Goal: Task Accomplishment & Management: Manage account settings

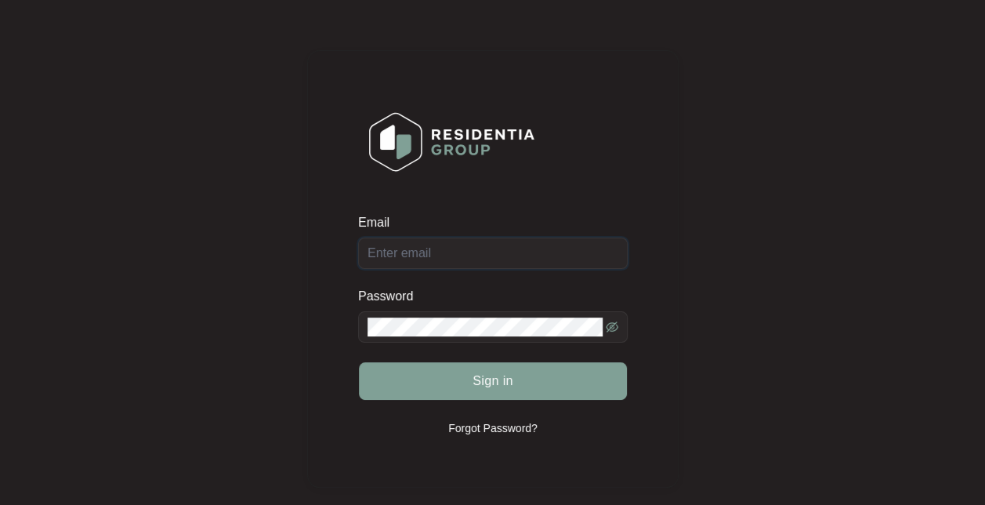
type input "customercare@hafele.com.au"
click at [751, 392] on div "Email customercare@hafele.com.au Password Sign in Forgot Password?" at bounding box center [493, 269] width 954 height 506
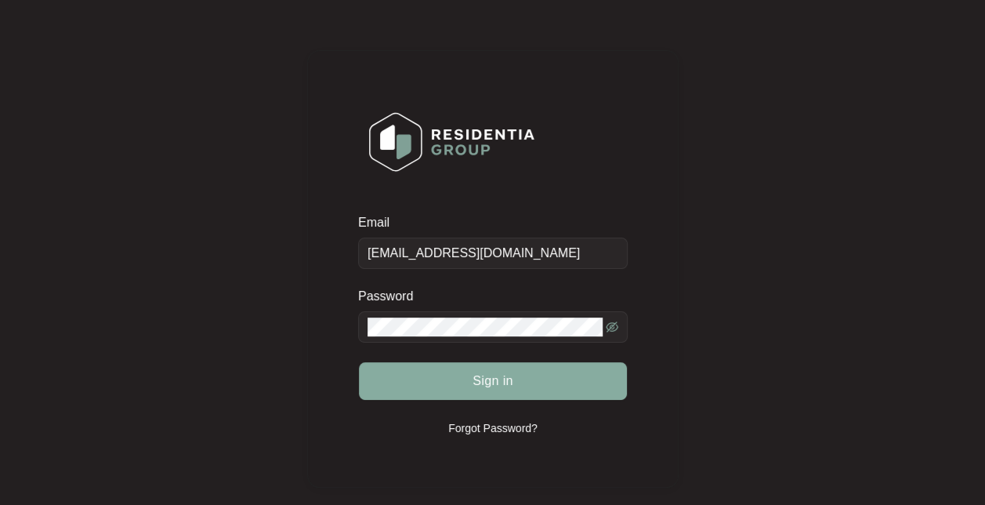
click at [498, 388] on span "Sign in" at bounding box center [493, 380] width 41 height 19
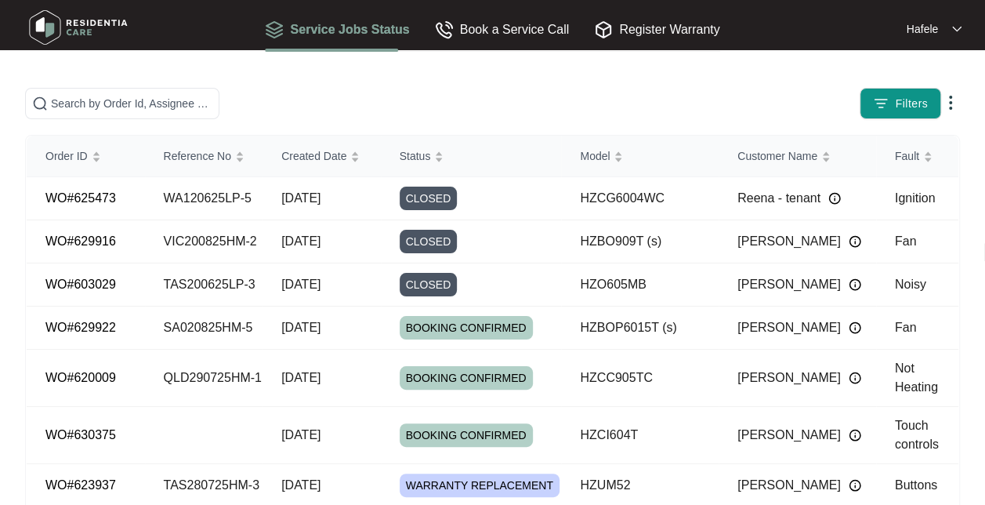
click at [558, 84] on main "Filters Order ID Reference No Created Date Status Model Customer Name Fault WO#…" at bounding box center [492, 363] width 985 height 726
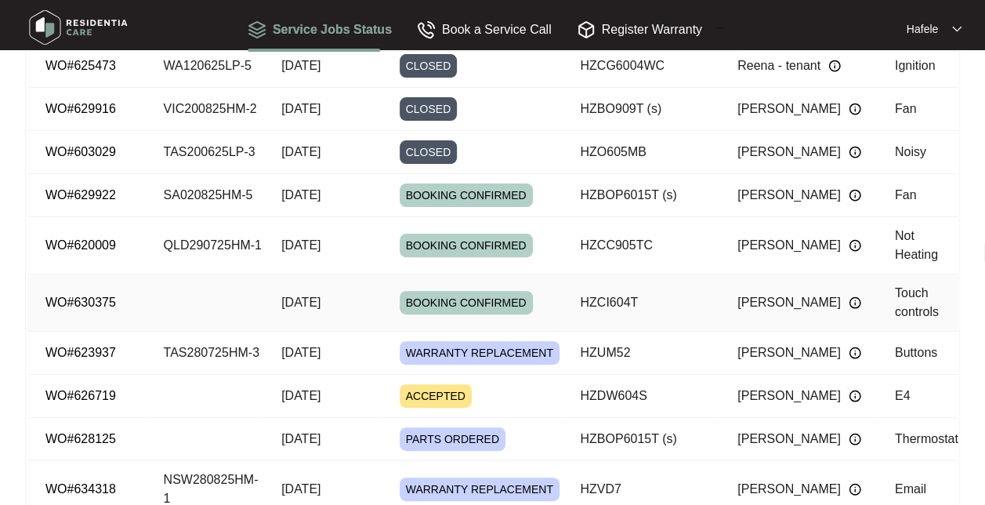
scroll to position [157, 0]
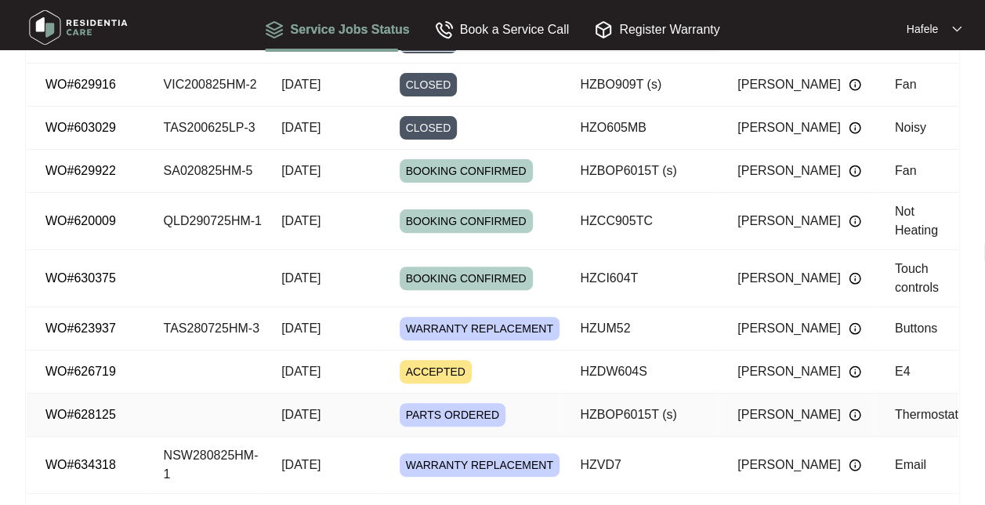
click at [80, 408] on link "WO#628125" at bounding box center [80, 413] width 71 height 13
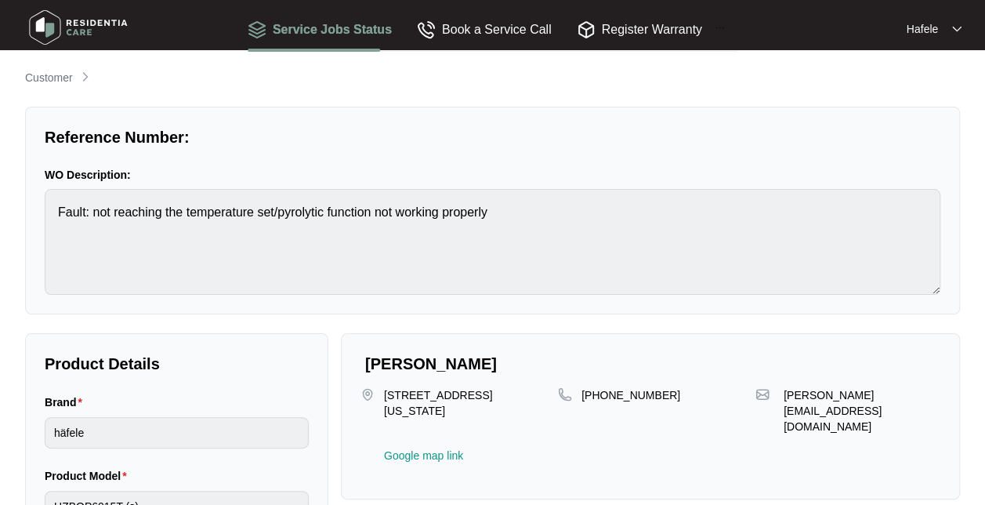
scroll to position [15, 0]
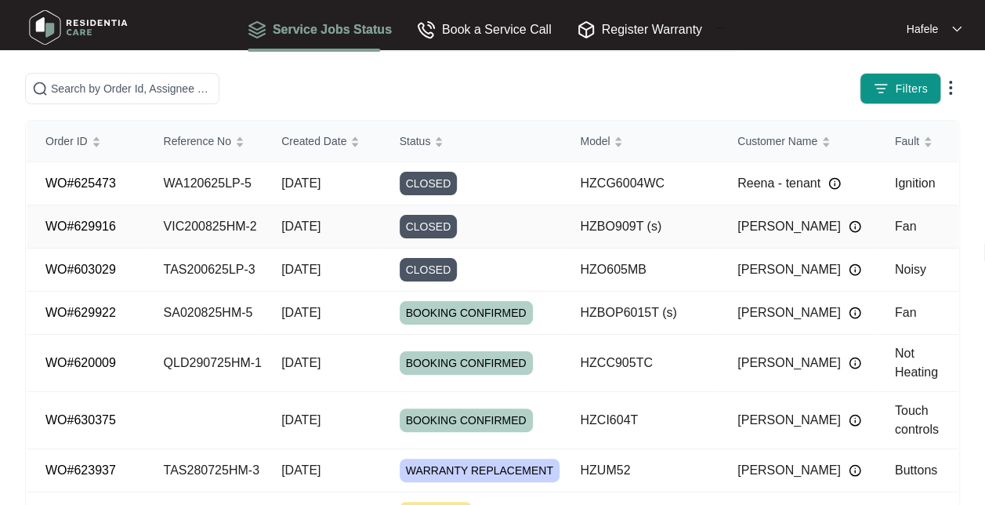
click at [194, 231] on td "VIC200825HM-2" at bounding box center [204, 226] width 118 height 43
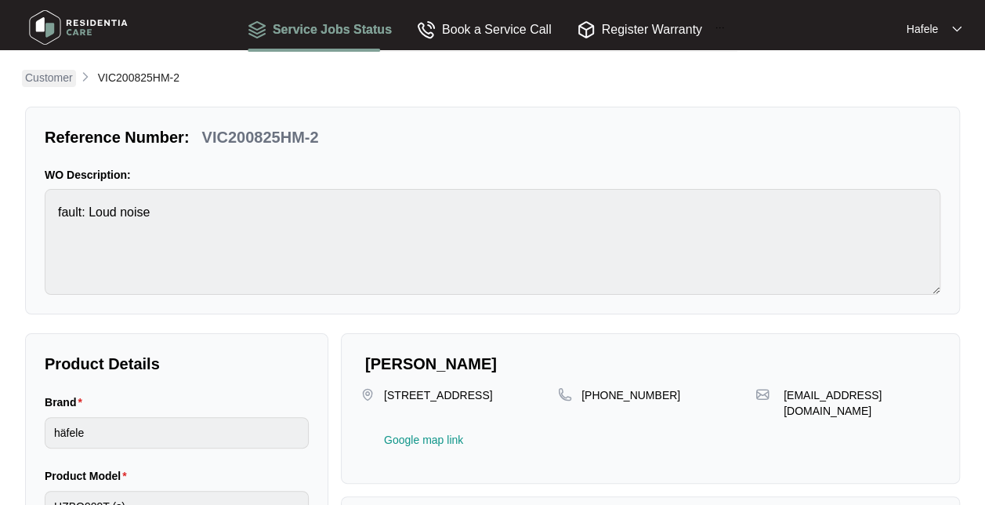
click at [39, 81] on p "Customer" at bounding box center [49, 78] width 48 height 16
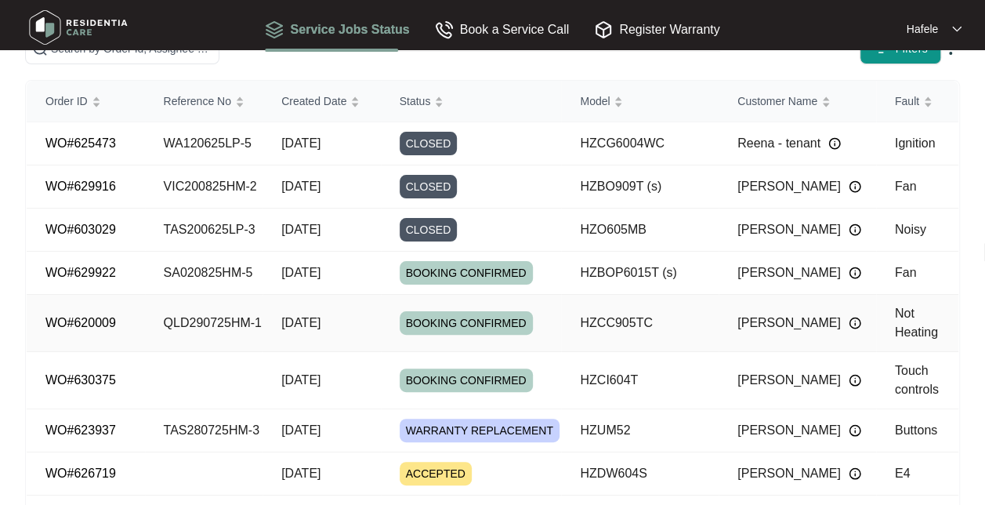
scroll to position [219, 0]
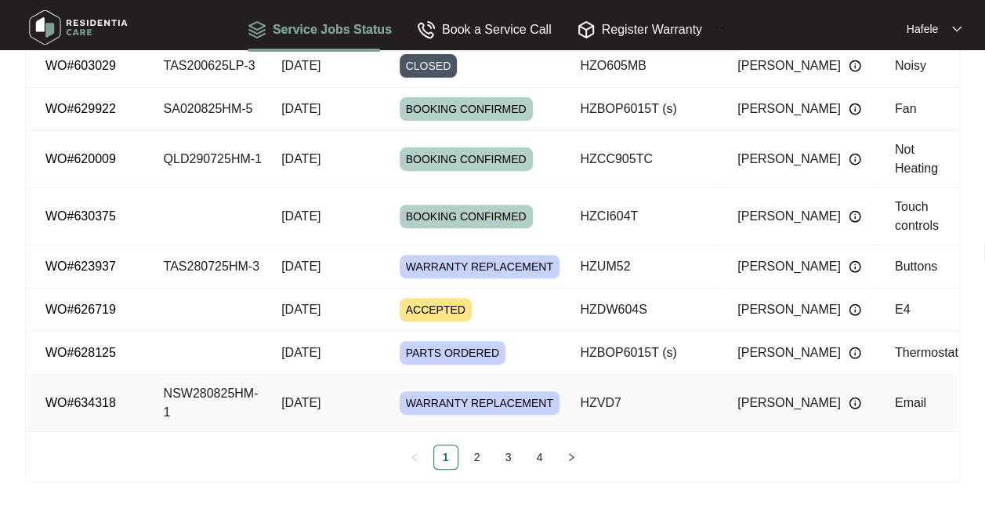
click at [233, 387] on td "NSW280825HM-1" at bounding box center [204, 403] width 118 height 57
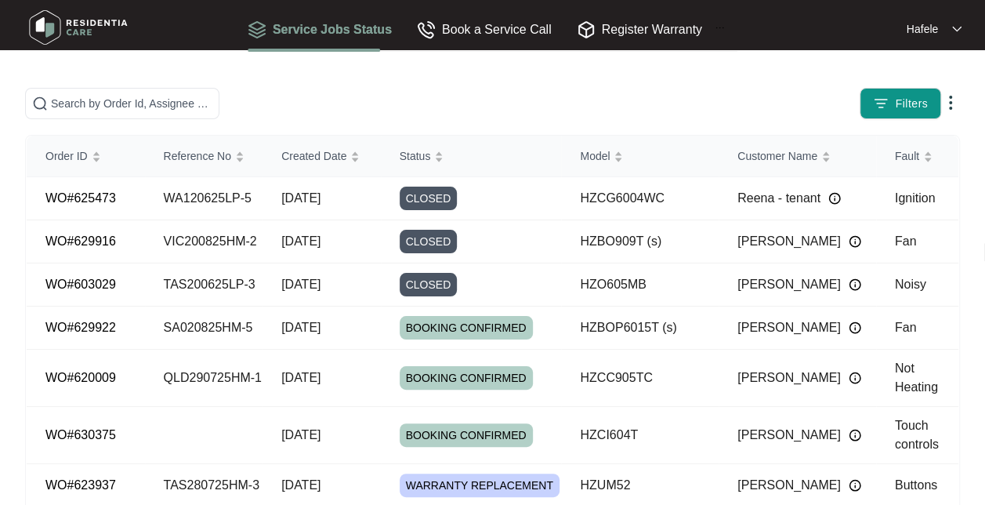
click at [958, 28] on img at bounding box center [956, 29] width 9 height 8
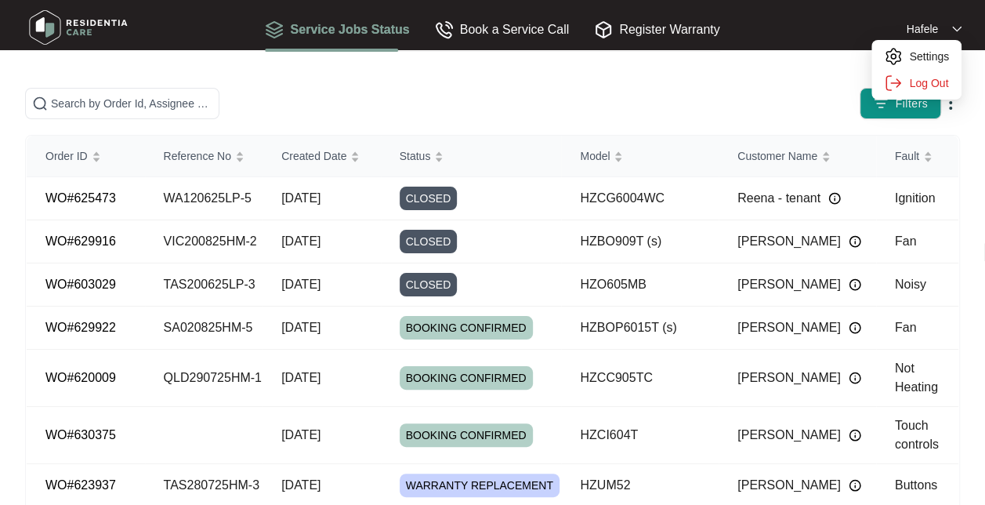
click at [653, 118] on div "Filters" at bounding box center [769, 103] width 382 height 31
click at [50, 30] on img at bounding box center [79, 27] width 110 height 47
click at [360, 36] on div "Service Jobs Status" at bounding box center [337, 30] width 144 height 20
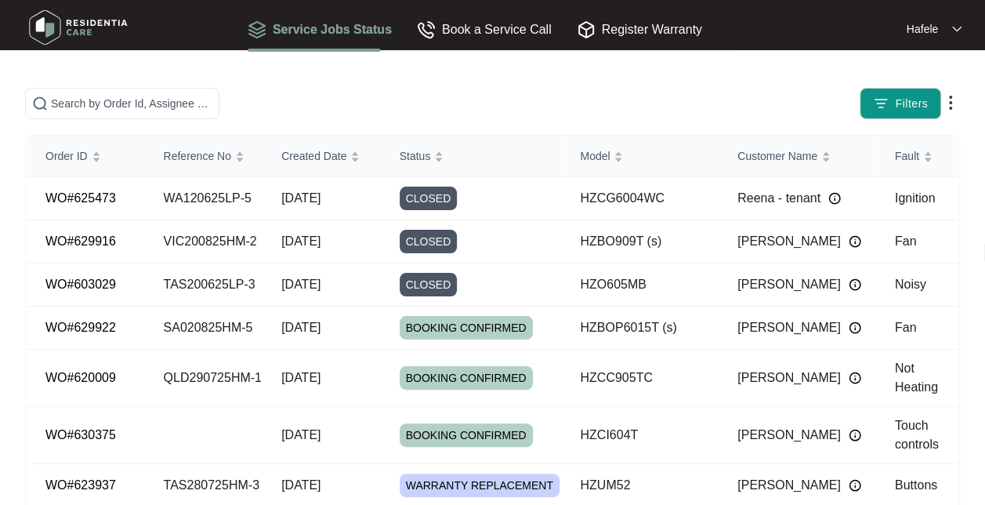
click at [357, 25] on div "Service Jobs Status" at bounding box center [320, 30] width 144 height 20
click at [357, 25] on div "Service Jobs Status" at bounding box center [337, 30] width 144 height 20
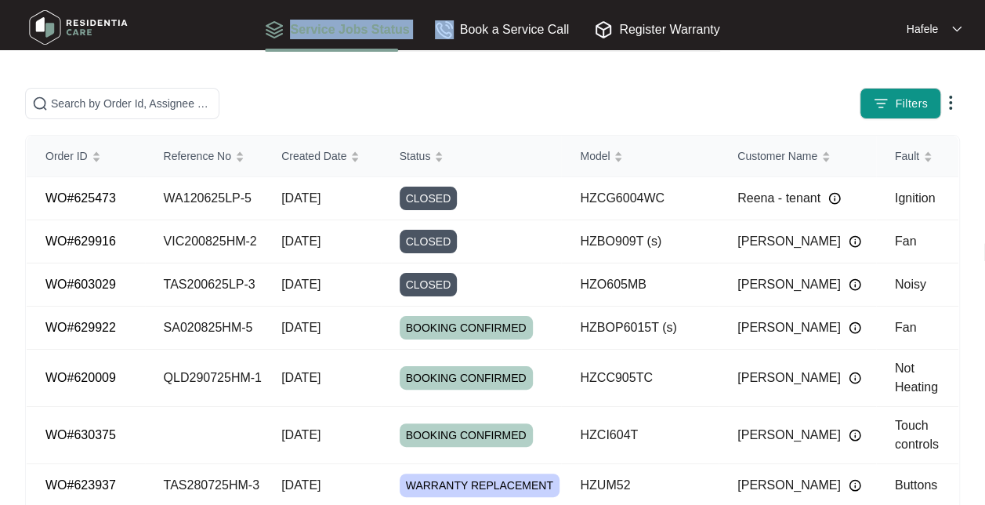
click at [357, 25] on div "Service Jobs Status" at bounding box center [337, 30] width 144 height 20
drag, startPoint x: 357, startPoint y: 25, endPoint x: 538, endPoint y: 118, distance: 203.3
click at [539, 123] on div "Filters Order ID Reference No Created Date Status Model Customer Name Fault WO#…" at bounding box center [492, 395] width 935 height 614
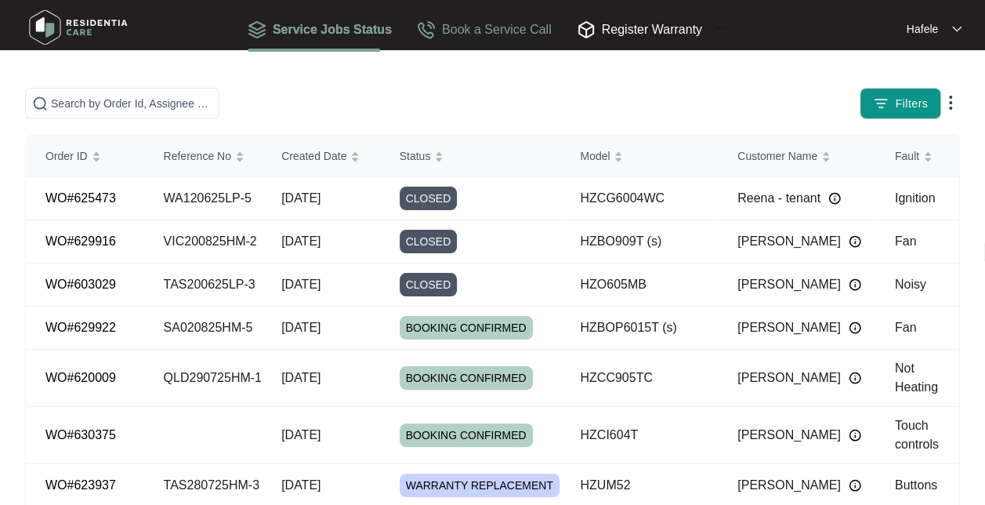
click at [497, 36] on div "Book a Service Call" at bounding box center [484, 30] width 135 height 20
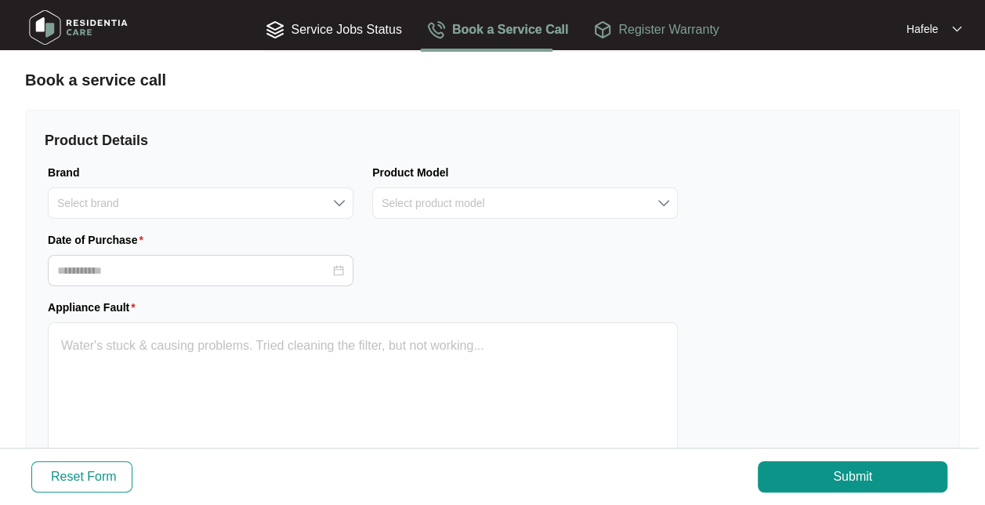
click at [625, 34] on div "Register Warranty" at bounding box center [655, 30] width 125 height 20
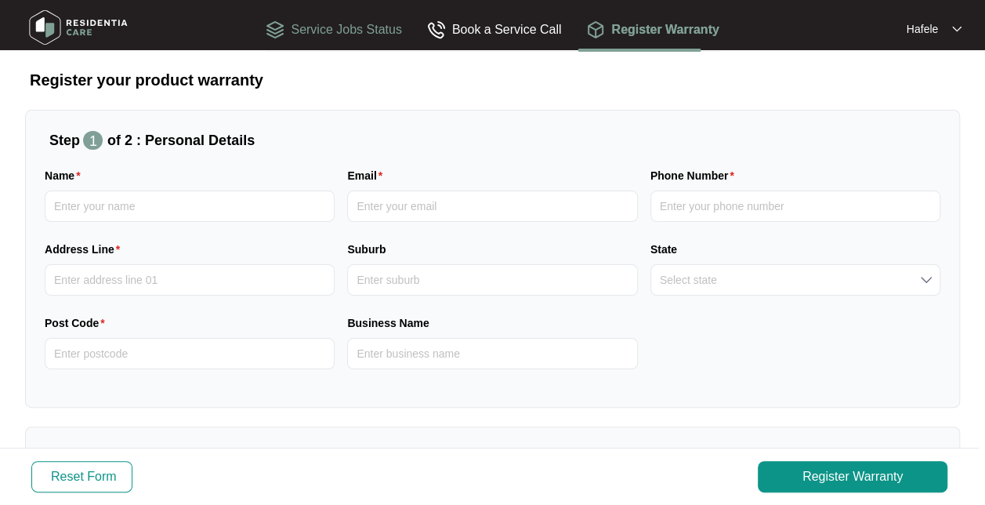
click at [384, 28] on div "Service Jobs Status" at bounding box center [334, 30] width 136 height 20
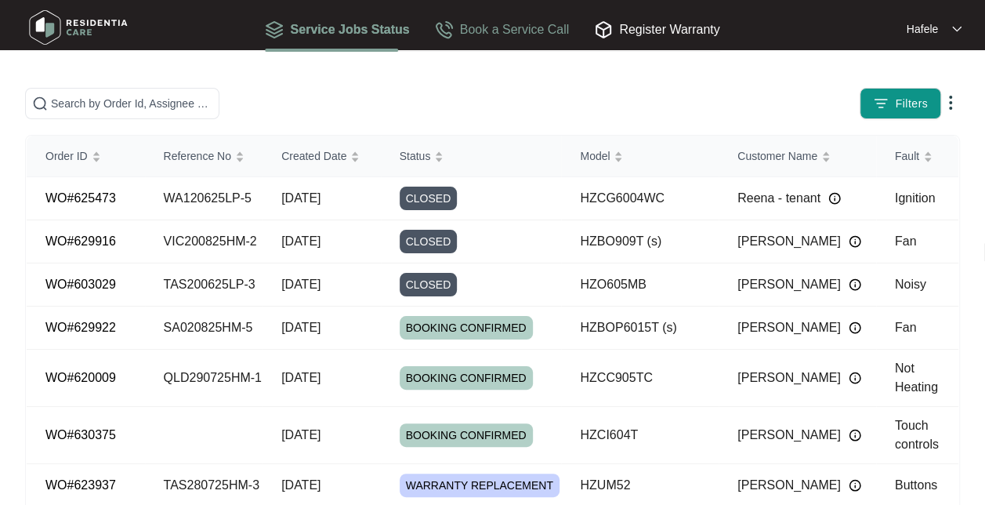
click at [511, 30] on div "Book a Service Call" at bounding box center [502, 30] width 135 height 20
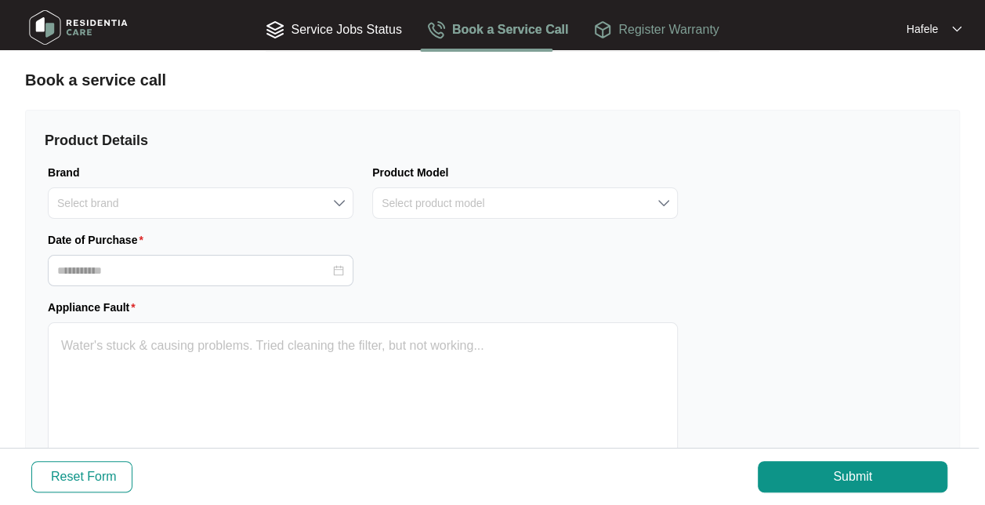
click at [628, 27] on div "Register Warranty" at bounding box center [655, 30] width 125 height 20
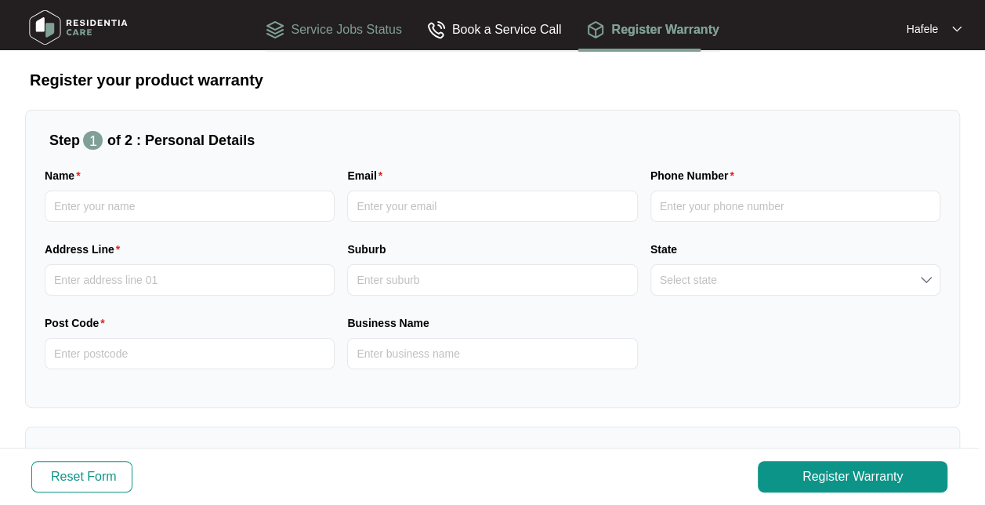
click at [344, 31] on div "Service Jobs Status" at bounding box center [334, 30] width 136 height 20
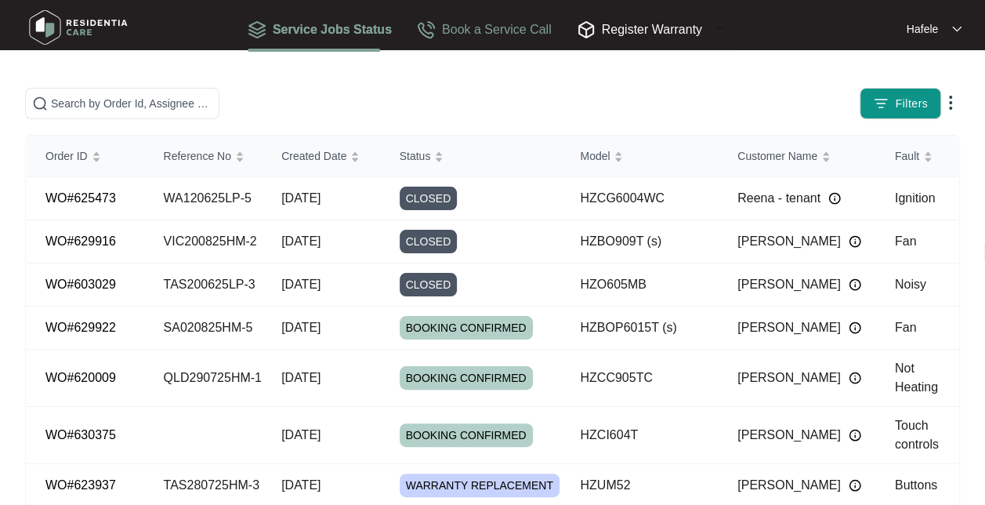
click at [459, 28] on div "Book a Service Call" at bounding box center [484, 30] width 135 height 20
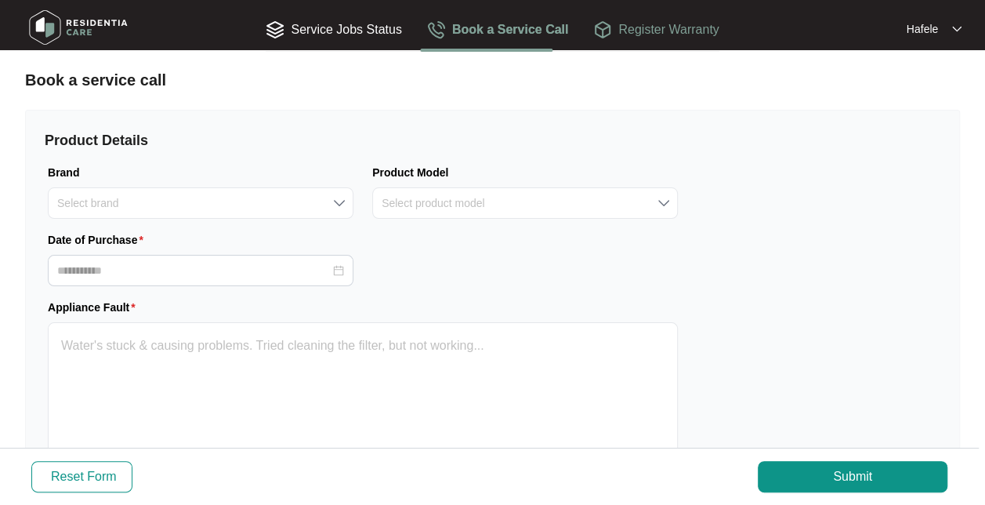
click at [647, 32] on div "Register Warranty" at bounding box center [655, 30] width 125 height 20
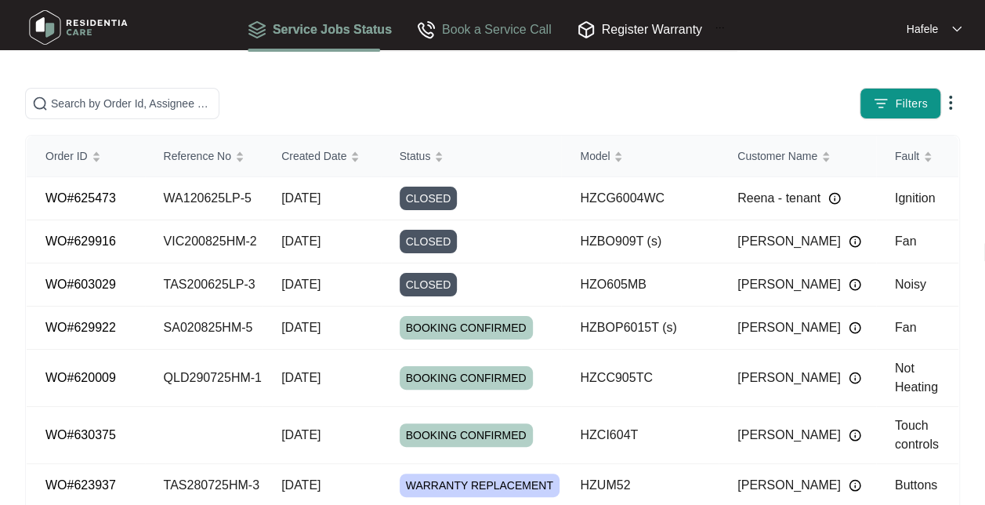
click at [497, 18] on div "Book a Service Call" at bounding box center [484, 28] width 135 height 45
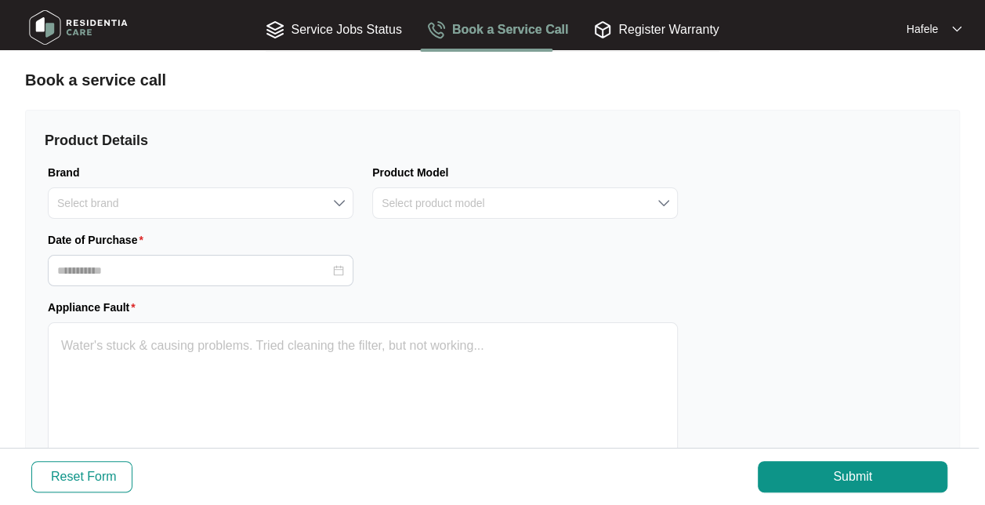
click at [497, 25] on div "Book a Service Call" at bounding box center [498, 30] width 142 height 20
click at [665, 22] on div "Register Warranty" at bounding box center [655, 30] width 125 height 20
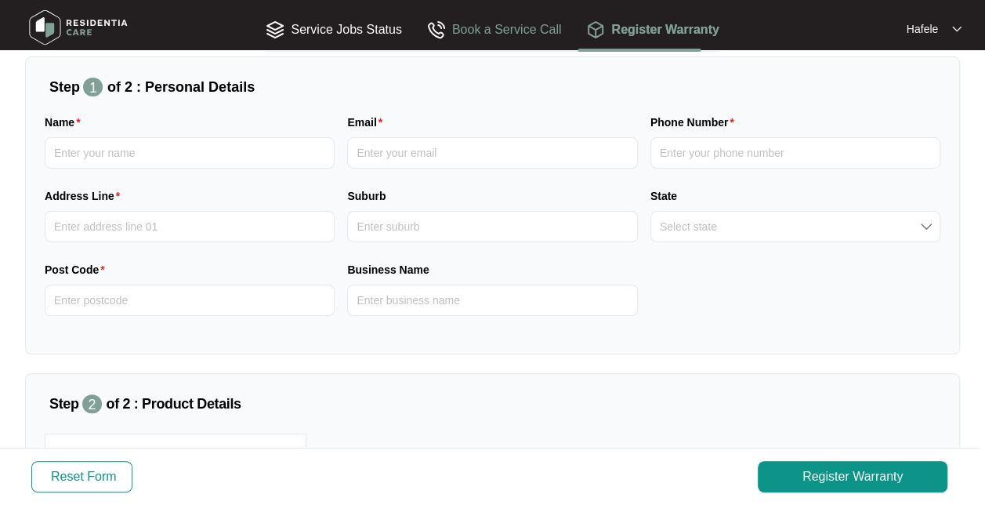
scroll to position [78, 0]
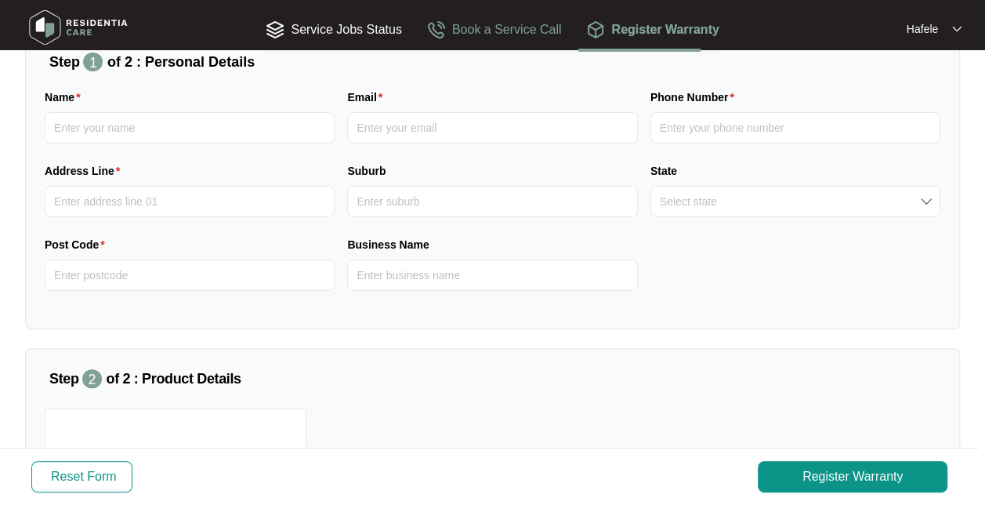
click at [484, 25] on div "Book a Service Call" at bounding box center [494, 30] width 135 height 20
